Goal: Task Accomplishment & Management: Use online tool/utility

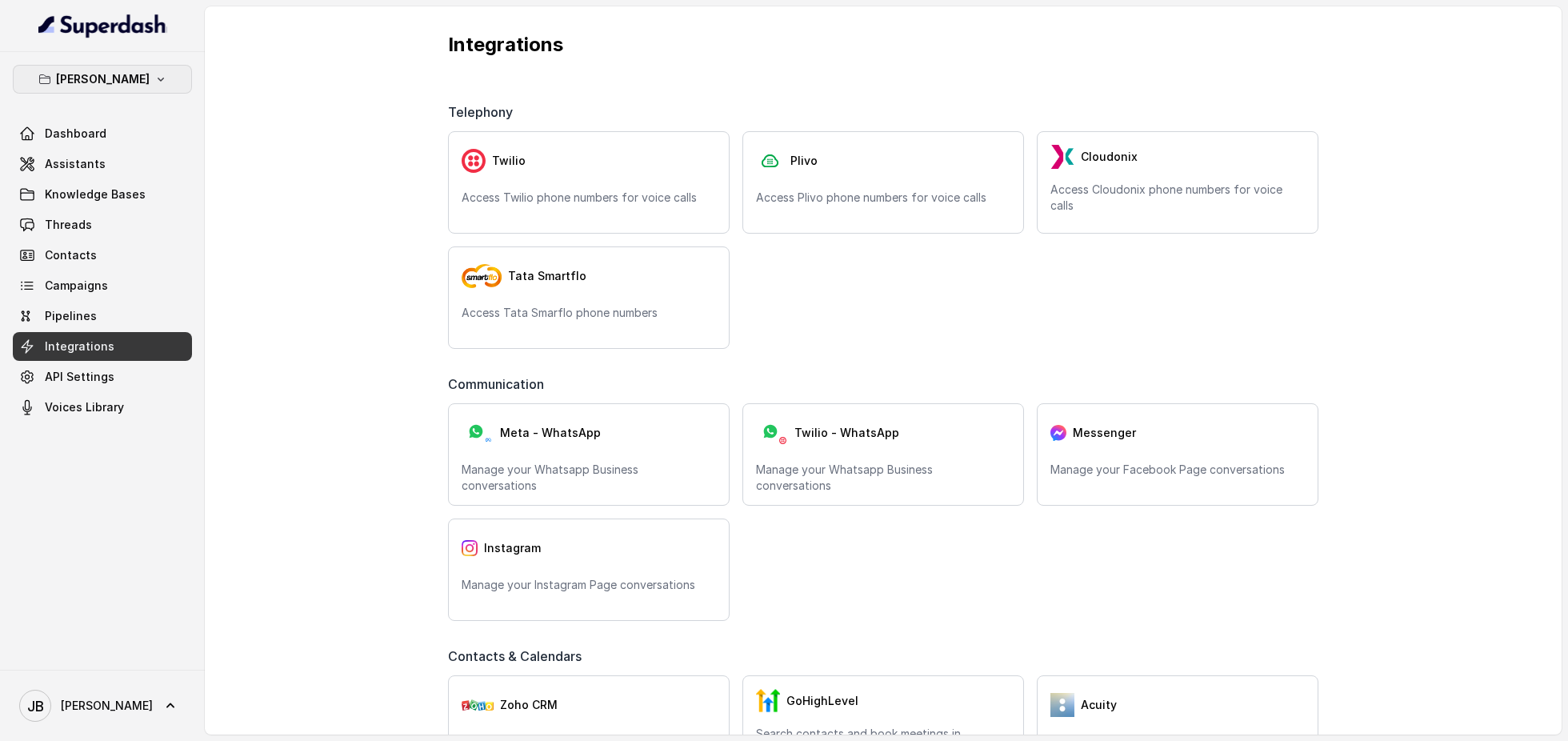
click at [163, 80] on button "[PERSON_NAME]" at bounding box center [103, 79] width 180 height 29
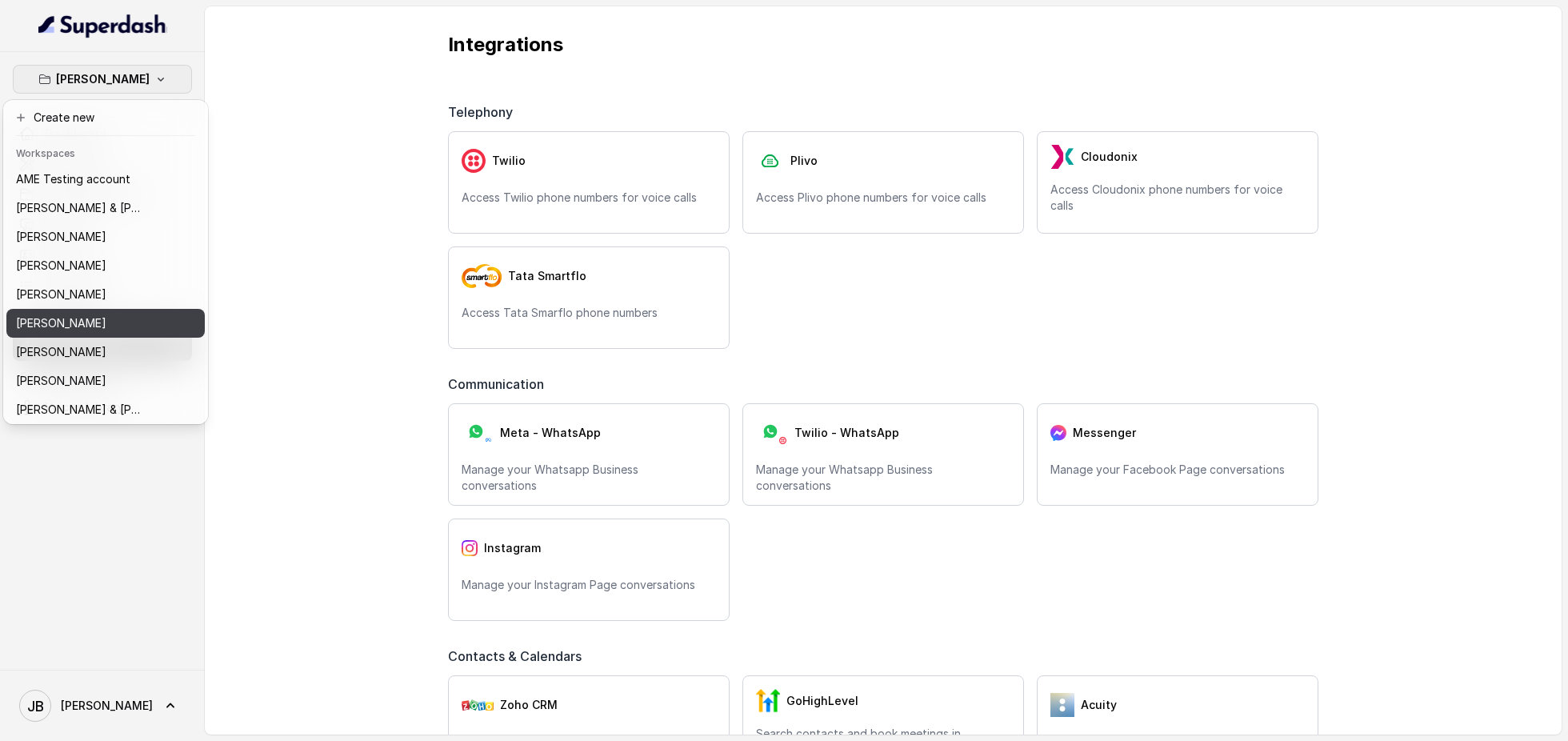
click at [97, 322] on div "[PERSON_NAME]" at bounding box center [79, 323] width 128 height 20
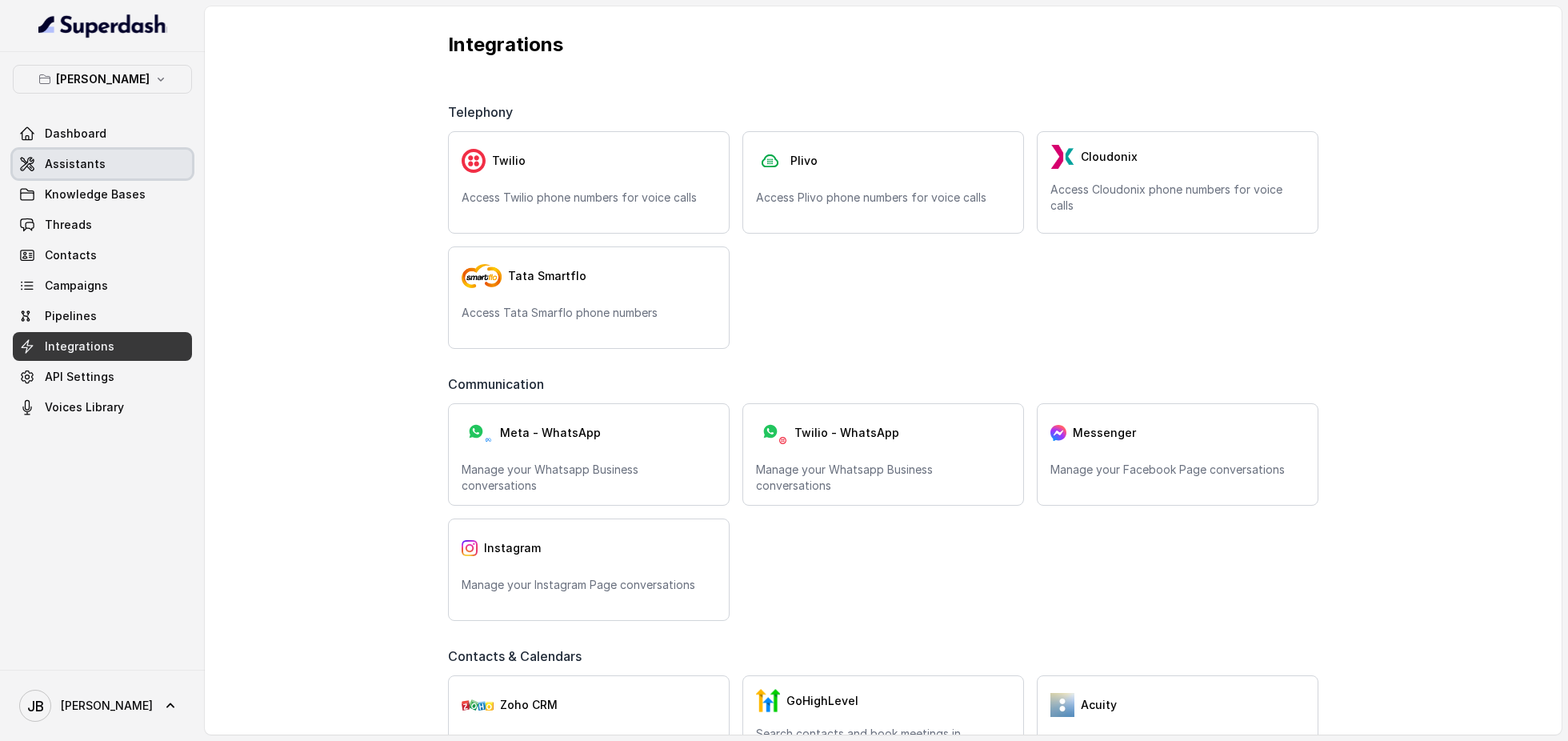
click at [128, 163] on link "Assistants" at bounding box center [103, 164] width 180 height 29
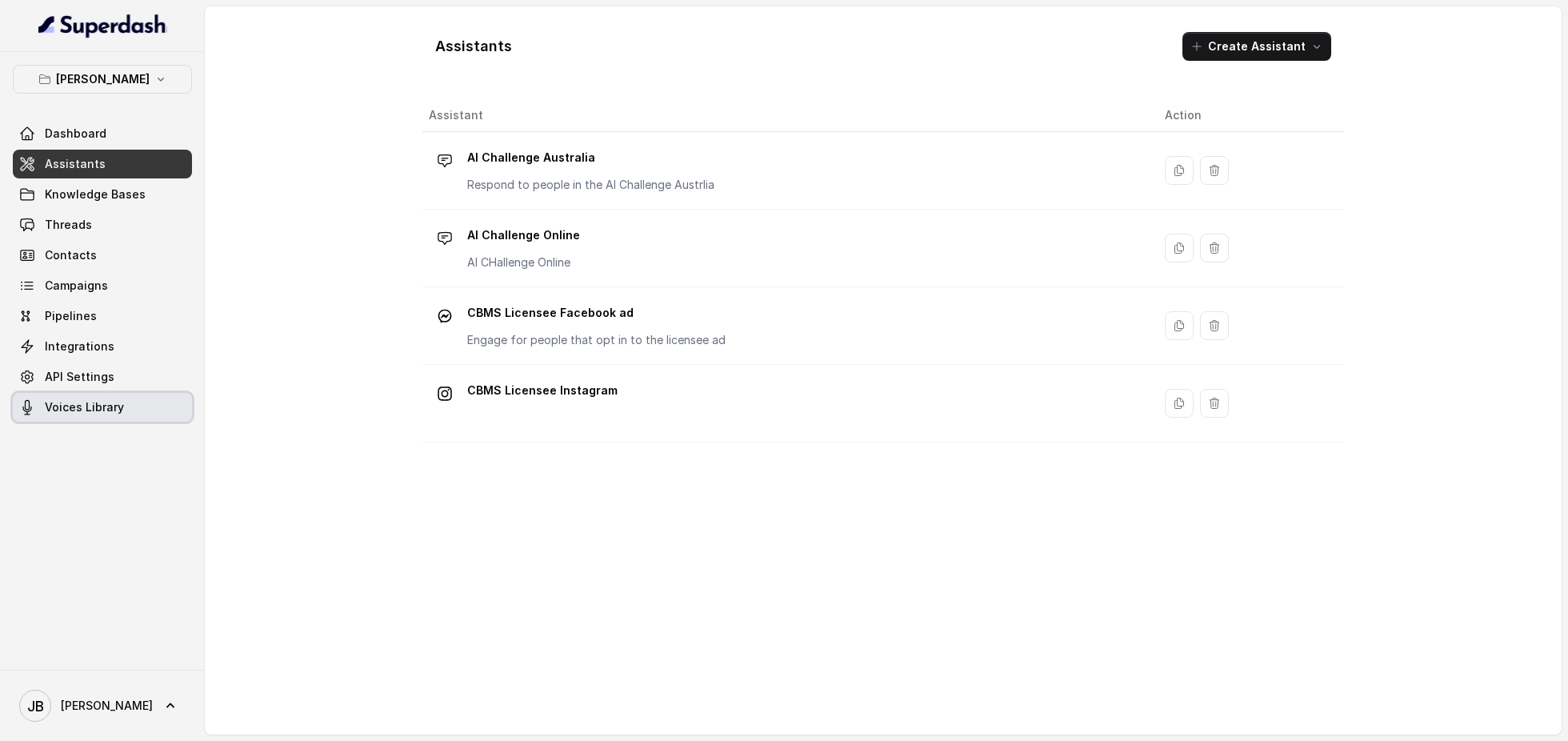
click at [98, 407] on span "Voices Library" at bounding box center [84, 407] width 79 height 16
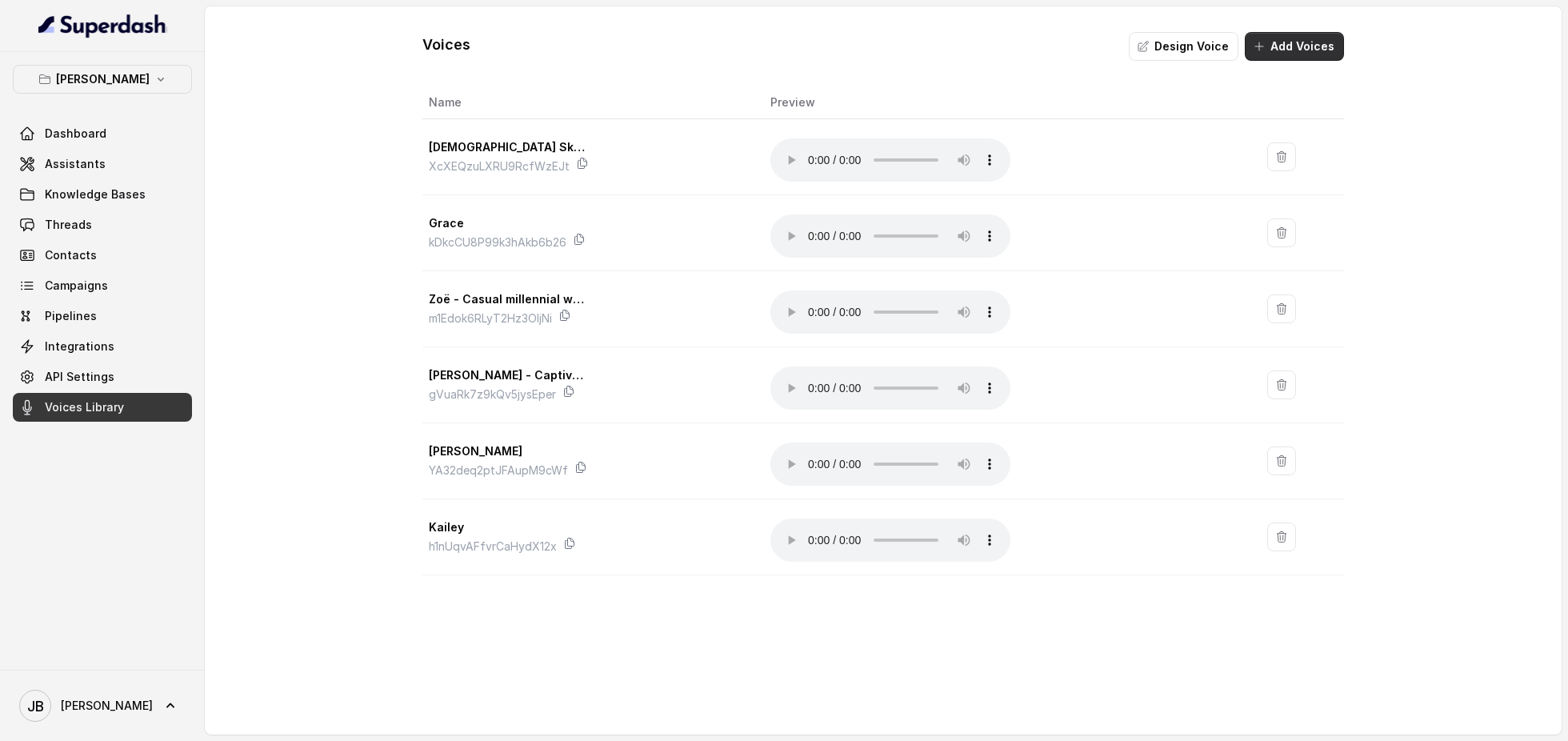
click at [1293, 50] on button "Add Voices" at bounding box center [1294, 46] width 99 height 29
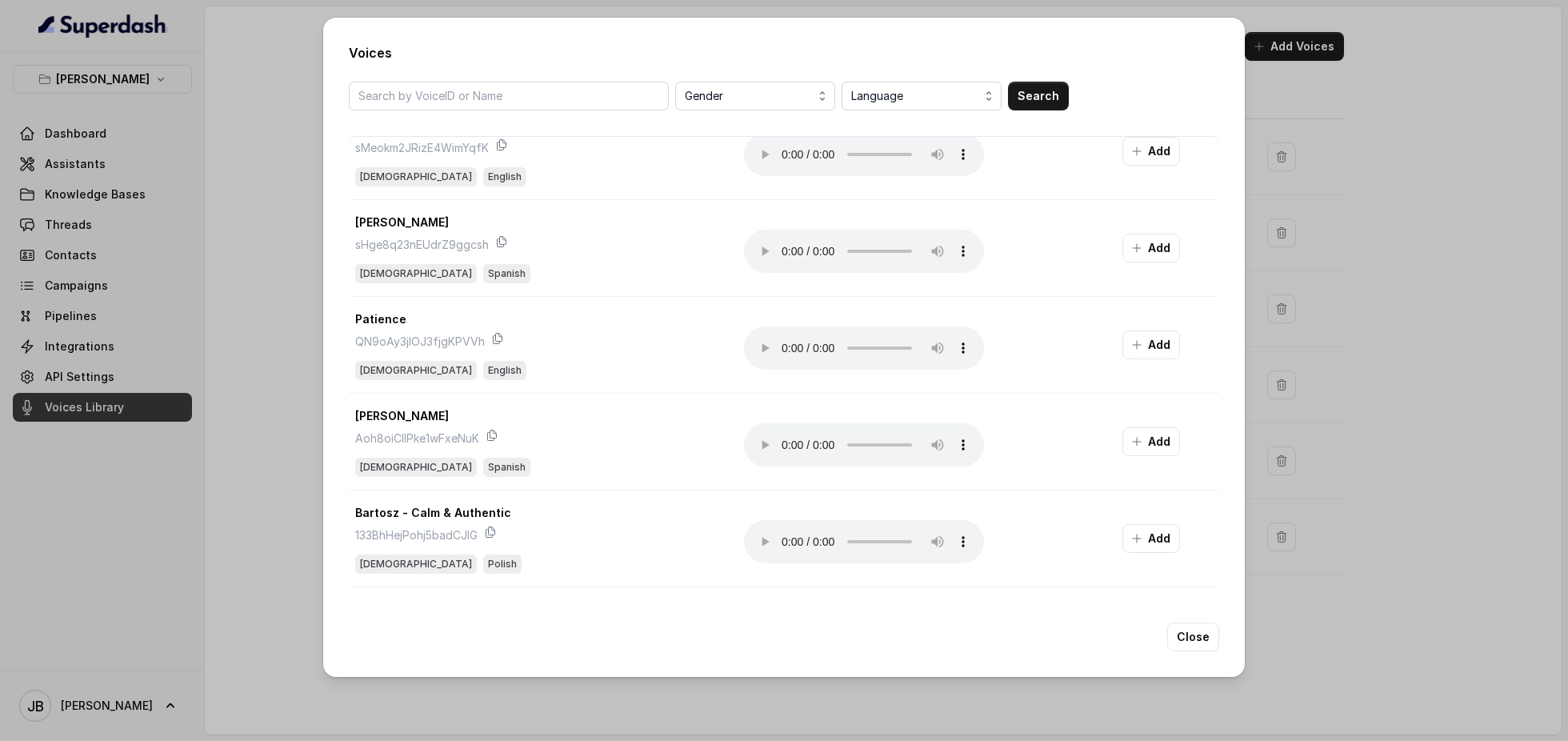
scroll to position [1534, 0]
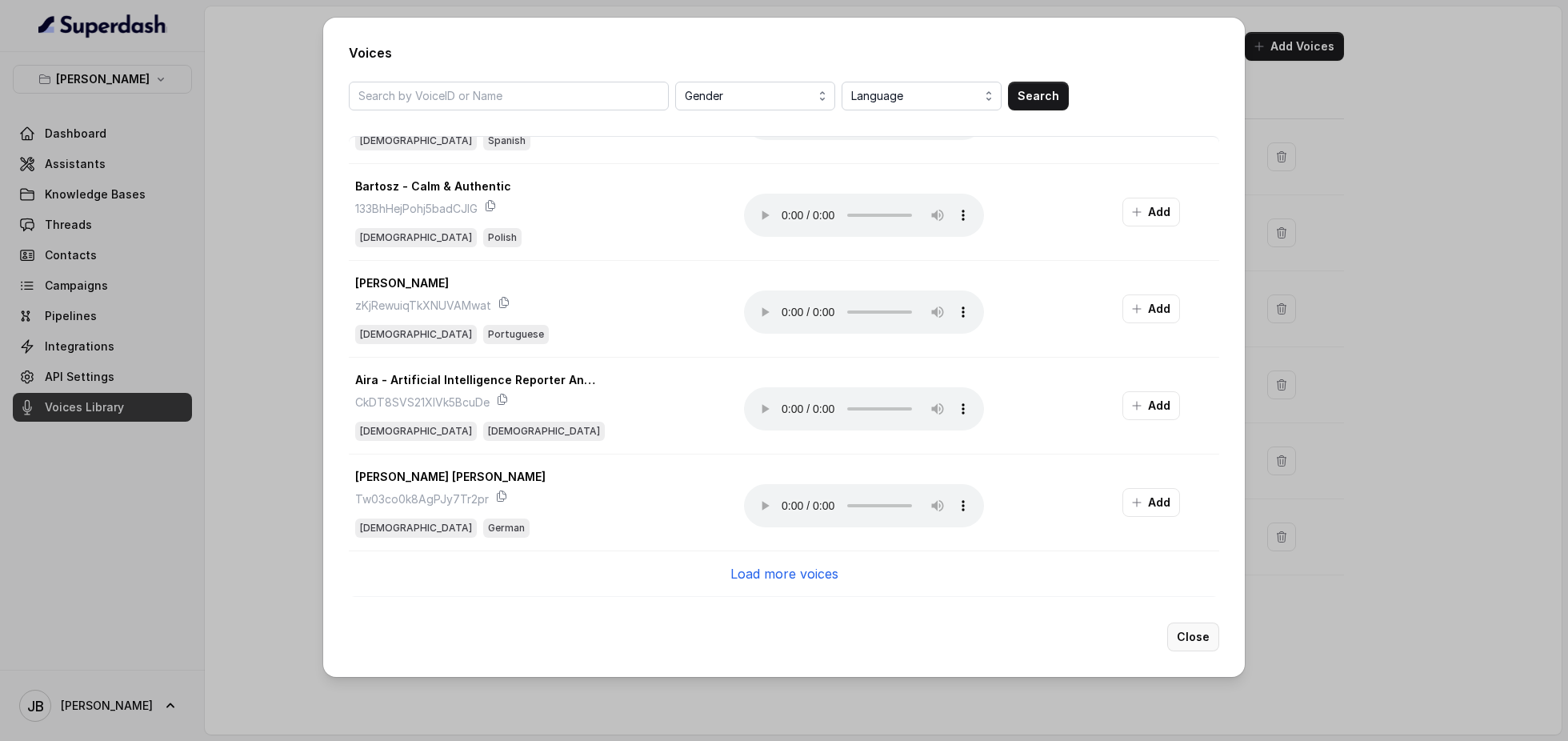
click at [1188, 646] on button "Close" at bounding box center [1193, 637] width 52 height 29
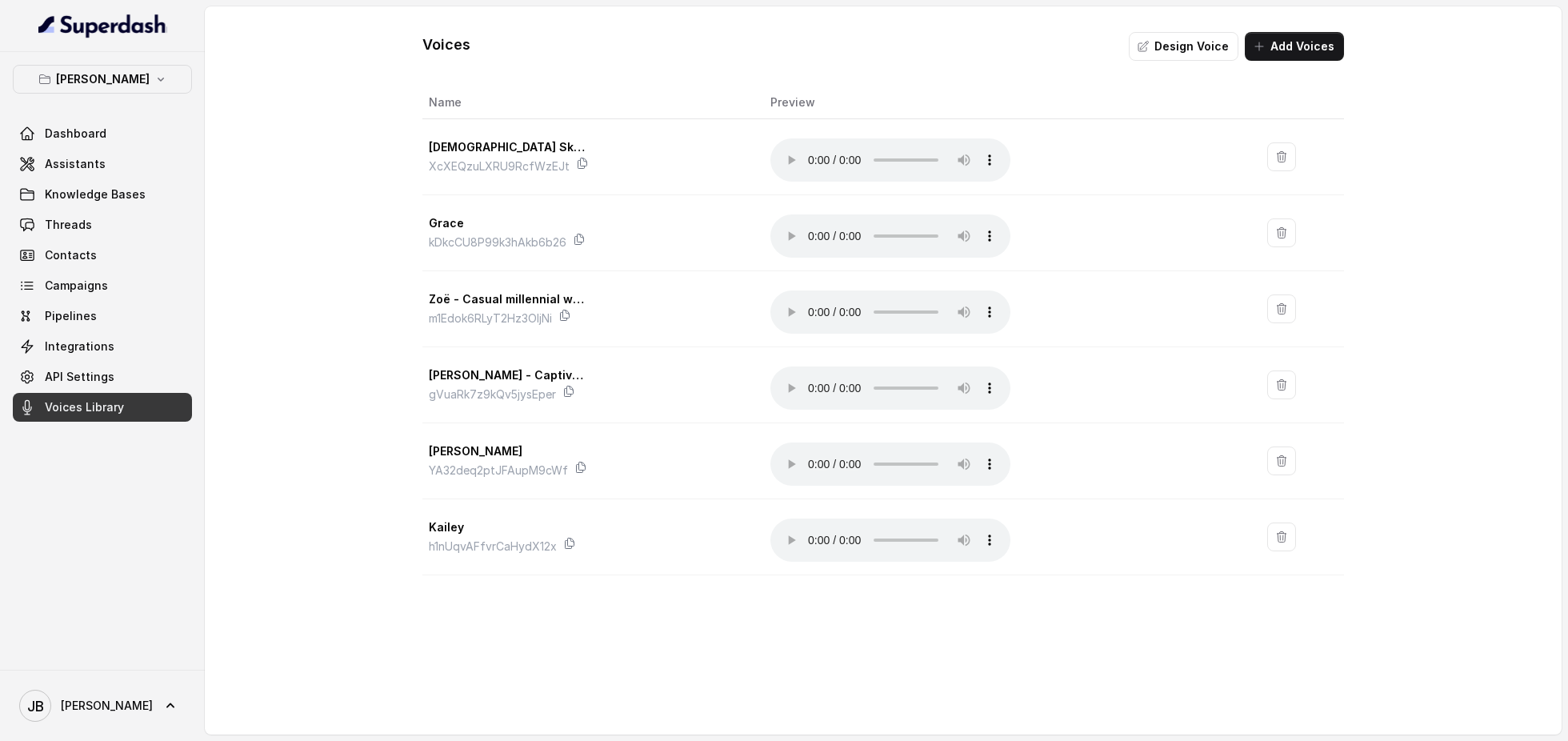
click at [840, 37] on div "Voices Design Voice Add Voices" at bounding box center [883, 34] width 921 height 54
